Goal: Register for event/course

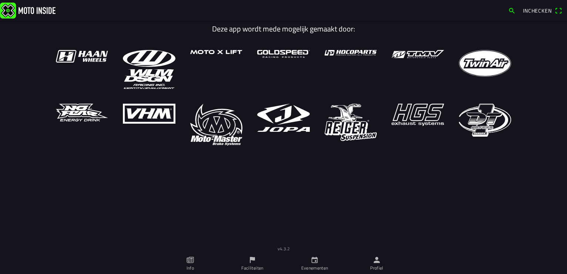
click at [312, 263] on icon "kalender" at bounding box center [314, 260] width 8 height 8
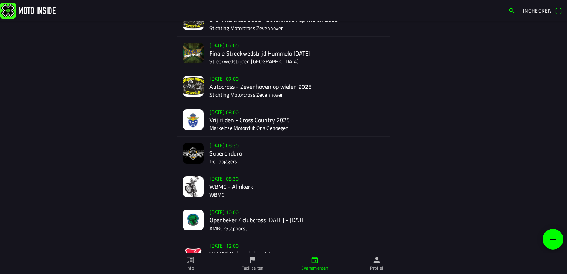
scroll to position [894, 0]
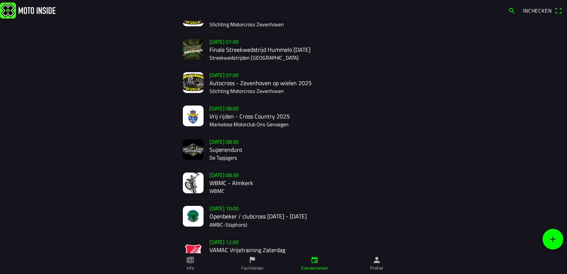
click at [230, 179] on div "[DATE] 08:30 WBMC - Almkerk WBMC" at bounding box center [296, 182] width 175 height 33
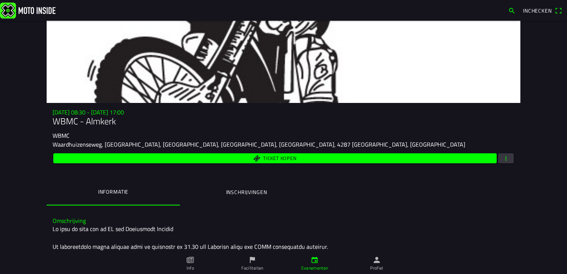
click at [503, 157] on span "button" at bounding box center [506, 158] width 7 height 10
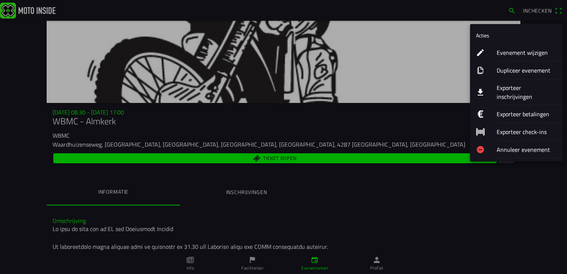
click at [524, 88] on ion-label "Exporteer inschrijvingen" at bounding box center [527, 92] width 60 height 18
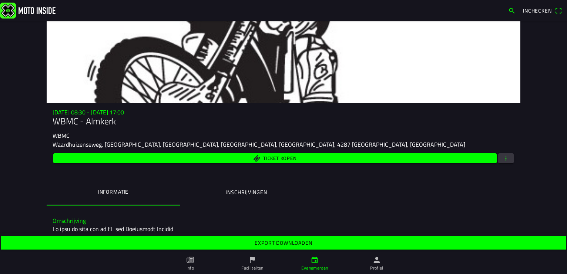
click at [338, 242] on span "Export downloaden" at bounding box center [283, 242] width 554 height 13
